Goal: Transaction & Acquisition: Book appointment/travel/reservation

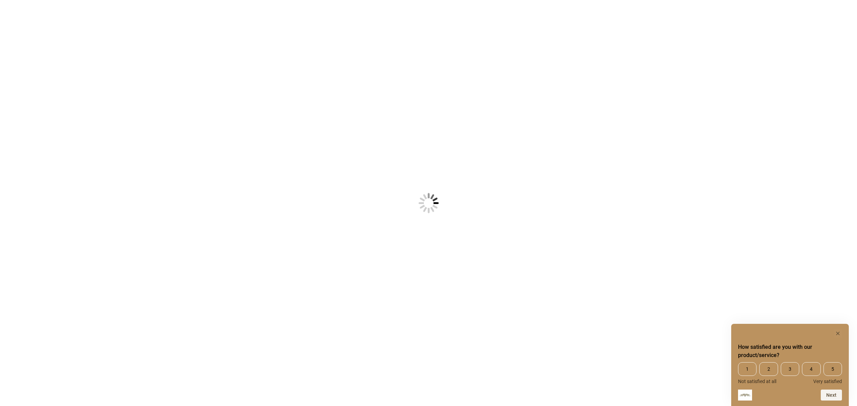
click at [837, 328] on div "How satisfied are you with our product/service? 1 2 3 4 5 Not satisfied at all …" at bounding box center [791, 365] width 118 height 82
click at [838, 333] on icon "Hide survey" at bounding box center [838, 332] width 3 height 3
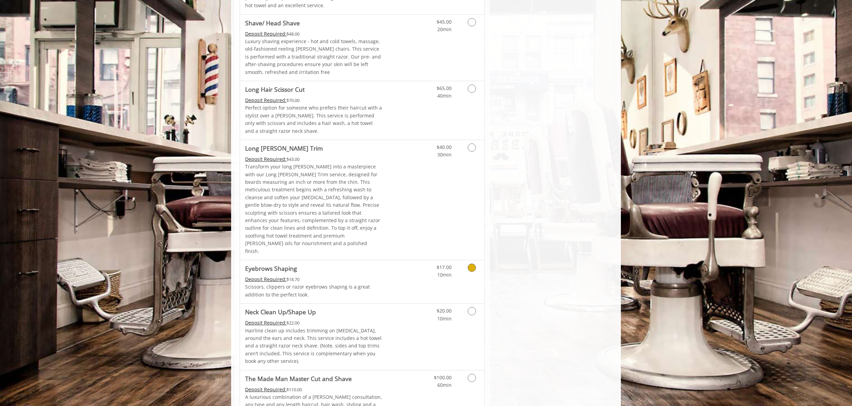
scroll to position [874, 0]
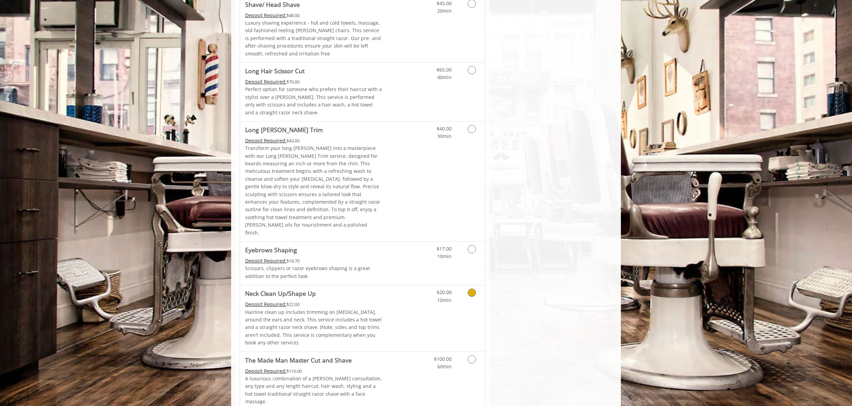
click at [401, 285] on link "Discounted Price" at bounding box center [403, 318] width 41 height 66
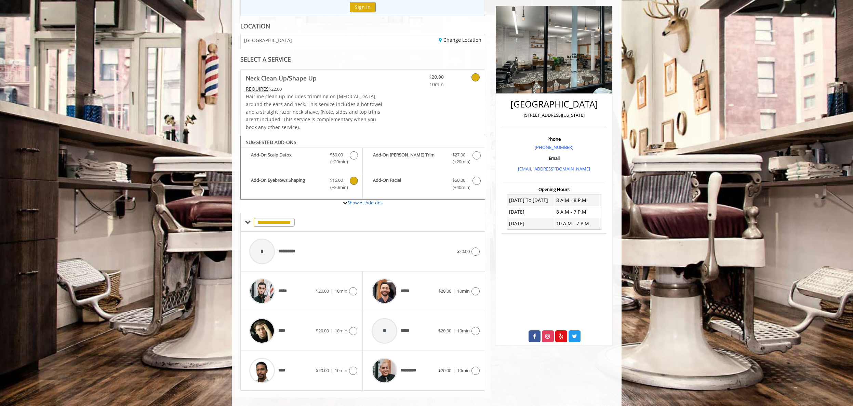
scroll to position [95, 0]
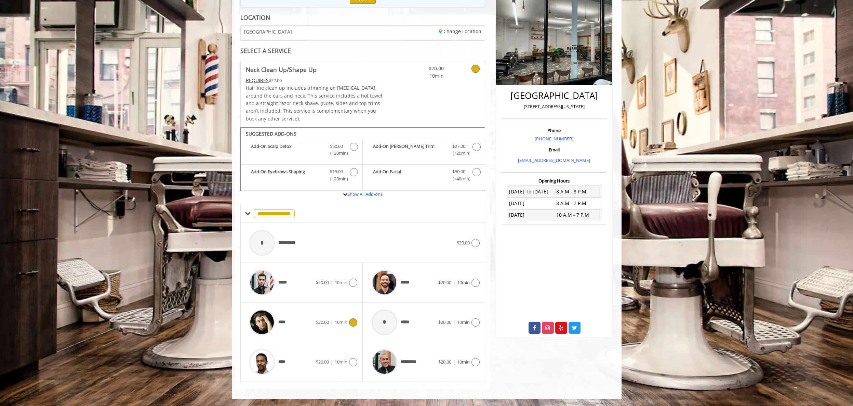
click at [308, 323] on div "****" at bounding box center [281, 322] width 70 height 32
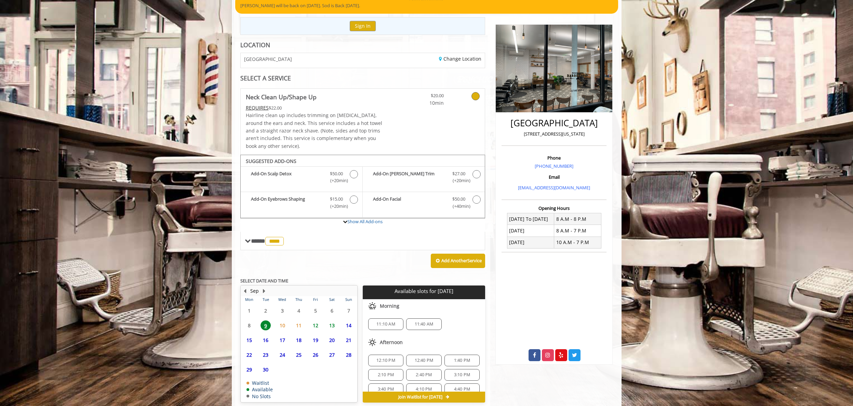
scroll to position [99, 0]
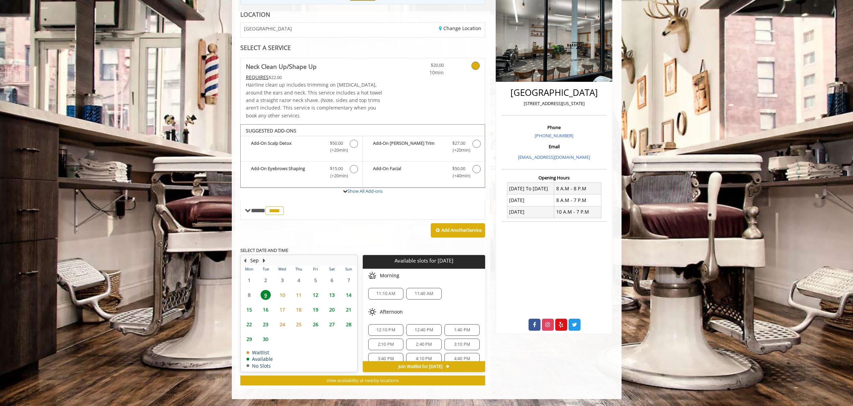
click at [264, 261] on button "Next Month" at bounding box center [264, 261] width 5 height 8
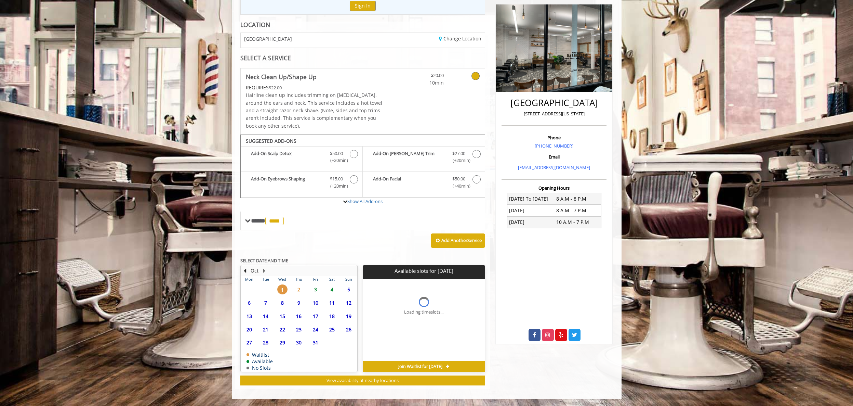
scroll to position [88, 0]
click at [247, 271] on button "Previous Month" at bounding box center [245, 271] width 5 height 8
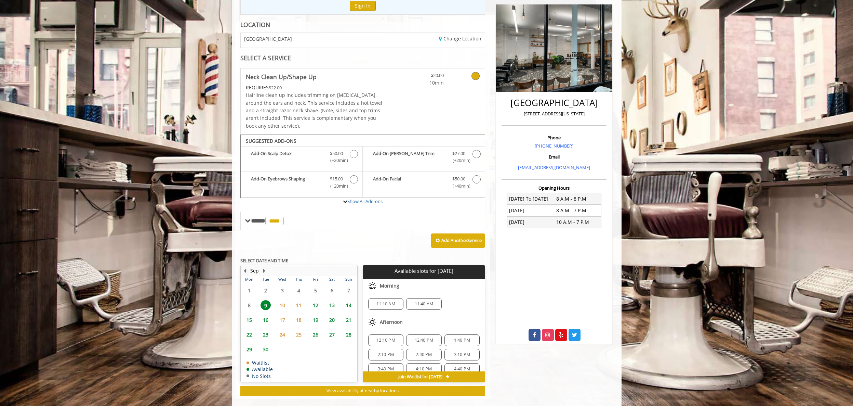
scroll to position [99, 0]
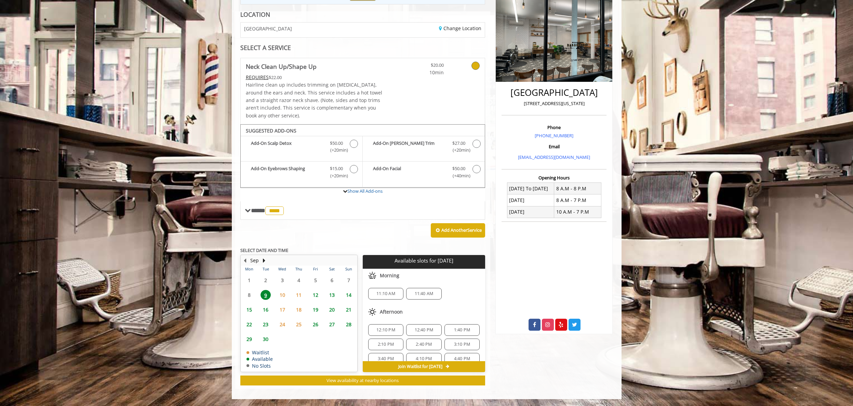
click at [265, 325] on span "23" at bounding box center [266, 324] width 10 height 10
click at [454, 350] on span "7:40 PM" at bounding box center [462, 349] width 16 height 5
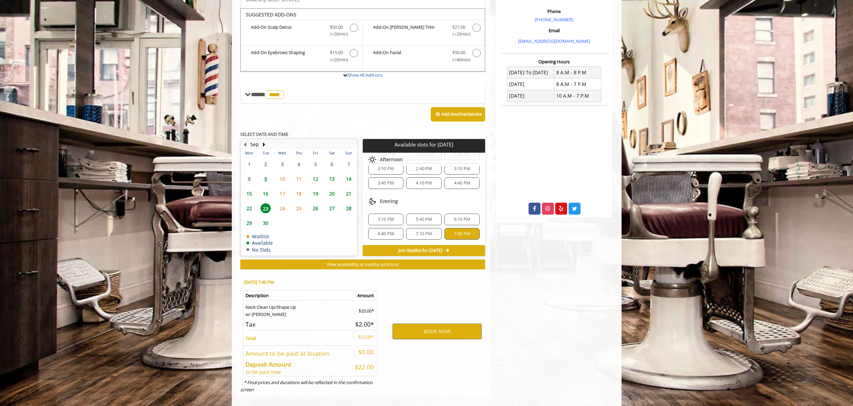
scroll to position [222, 0]
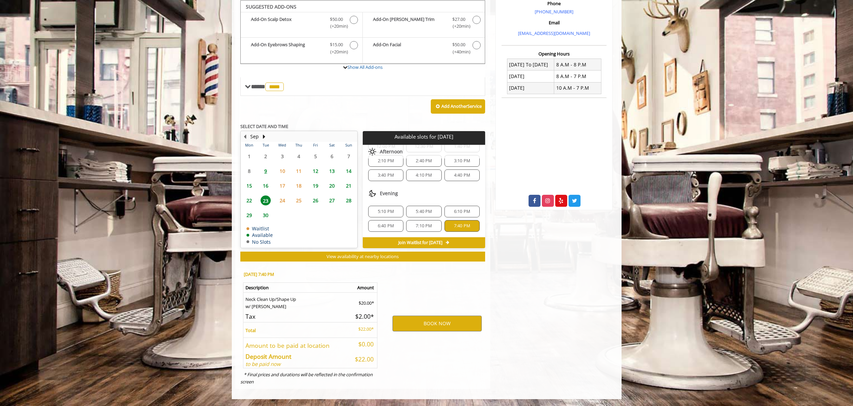
click at [416, 229] on div "7:10 PM" at bounding box center [423, 226] width 35 height 12
click at [453, 229] on div "7:40 PM" at bounding box center [462, 226] width 35 height 12
click at [252, 200] on span "22" at bounding box center [249, 200] width 10 height 10
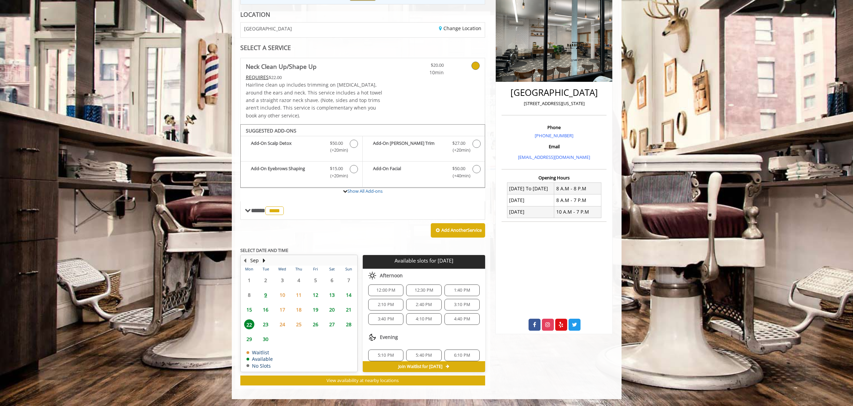
scroll to position [88, 0]
click at [268, 323] on span "23" at bounding box center [266, 324] width 10 height 10
click at [454, 351] on span "7:40 PM" at bounding box center [462, 349] width 16 height 5
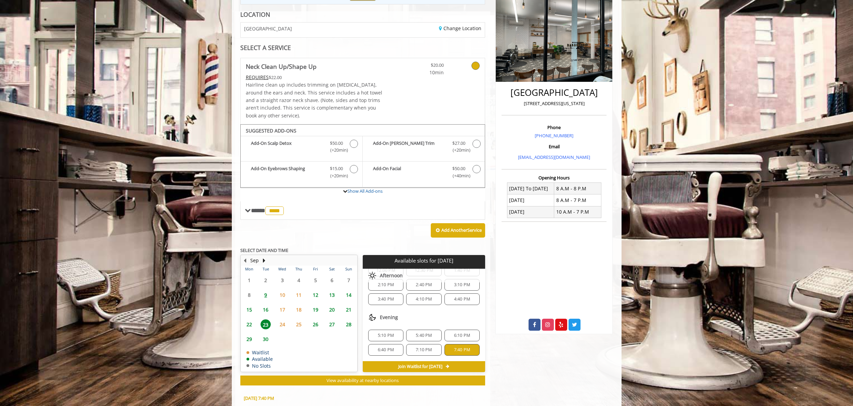
scroll to position [222, 0]
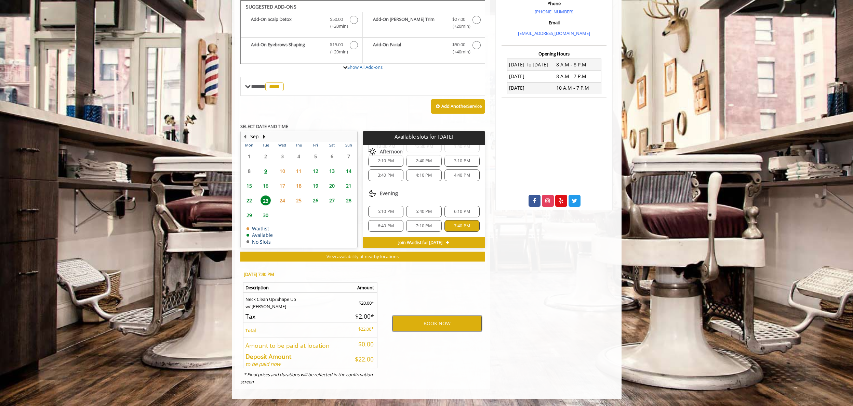
click at [425, 323] on button "BOOK NOW" at bounding box center [437, 323] width 89 height 16
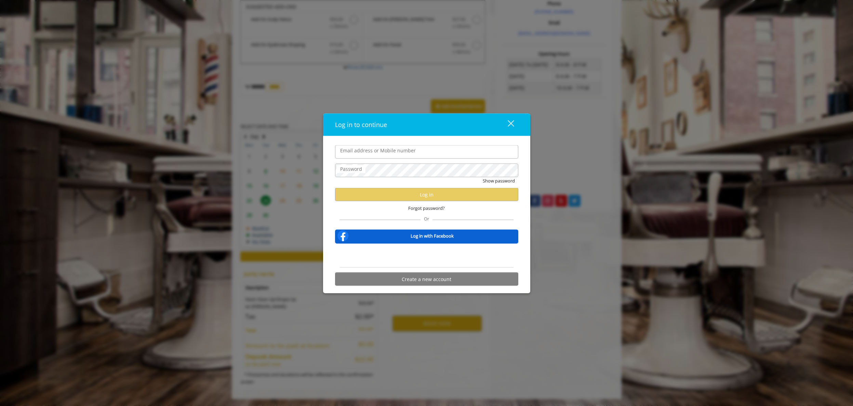
click at [413, 154] on input "Email address or Mobile number" at bounding box center [426, 152] width 183 height 14
click at [389, 155] on input "Email address or Mobile number" at bounding box center [426, 152] width 183 height 14
type input "**********"
click at [483, 177] on button "Show password" at bounding box center [499, 180] width 32 height 7
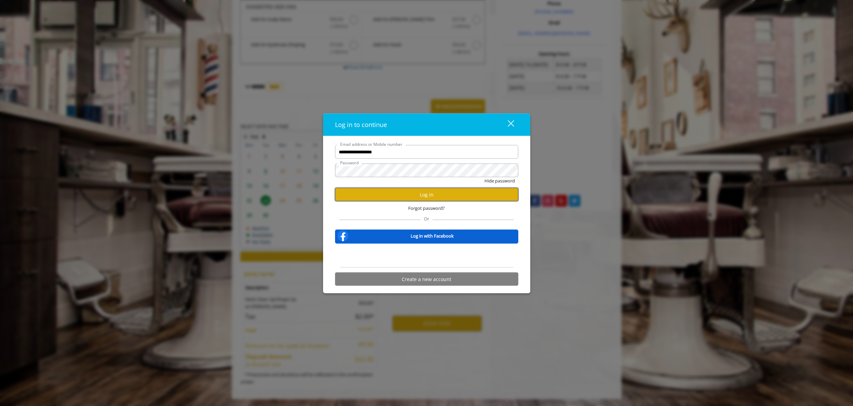
click at [406, 190] on button "Log in" at bounding box center [426, 194] width 183 height 13
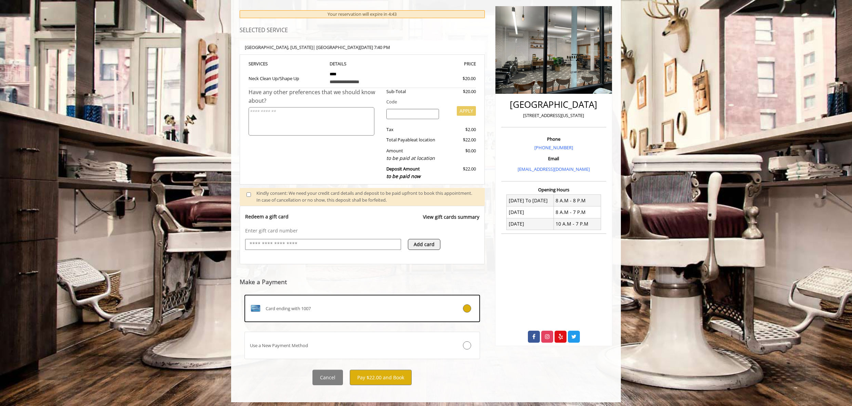
scroll to position [90, 0]
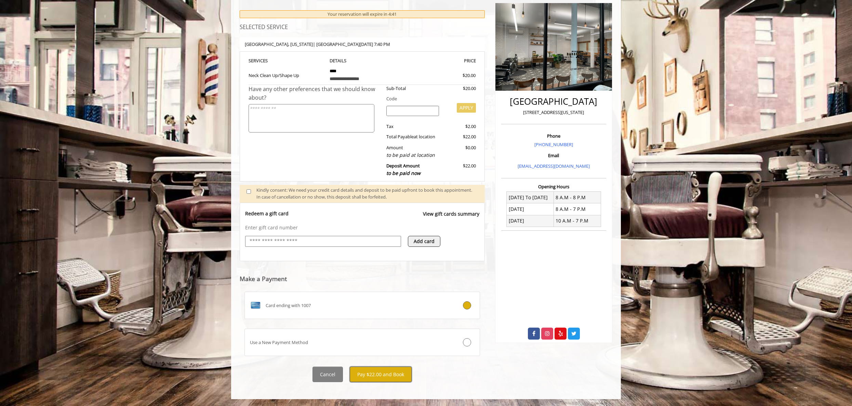
click at [377, 377] on button "Pay $22.00 and Book" at bounding box center [381, 373] width 62 height 15
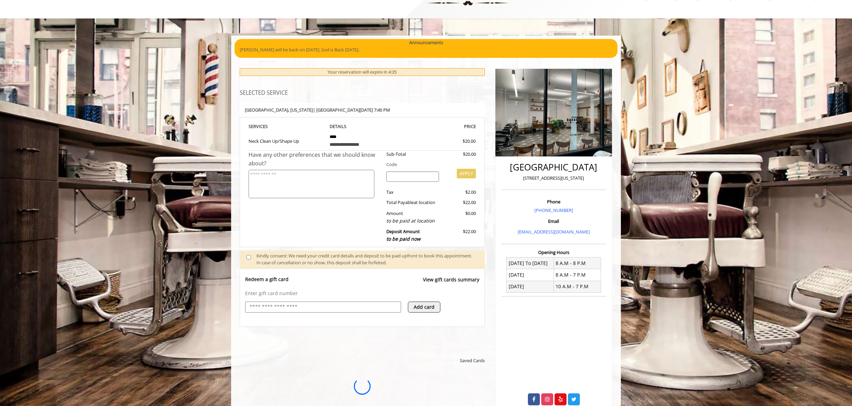
scroll to position [21, 0]
